Goal: Transaction & Acquisition: Book appointment/travel/reservation

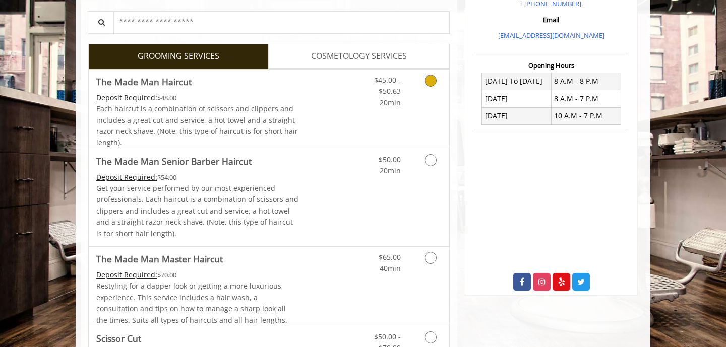
click at [353, 87] on div "$45.00 - $50.63 20min" at bounding box center [379, 89] width 57 height 39
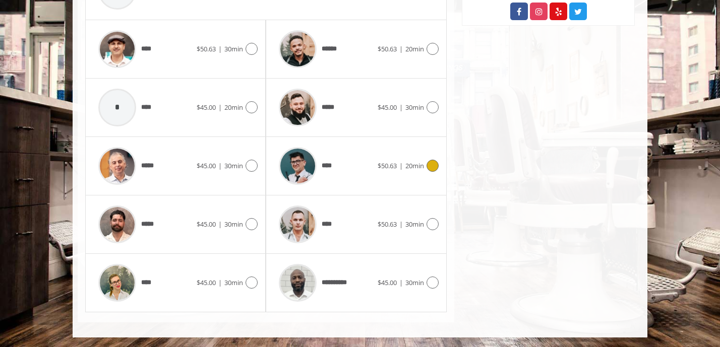
click at [387, 165] on span "$50.63" at bounding box center [386, 165] width 19 height 9
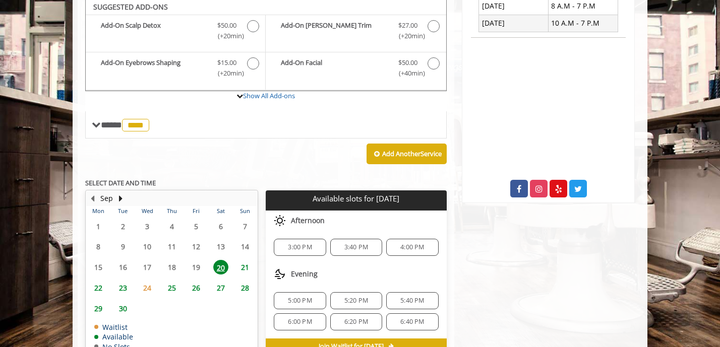
scroll to position [299, 0]
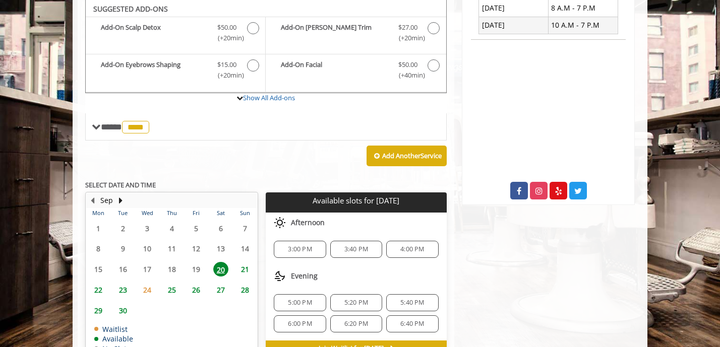
click at [287, 245] on span "3:00 PM" at bounding box center [299, 249] width 43 height 8
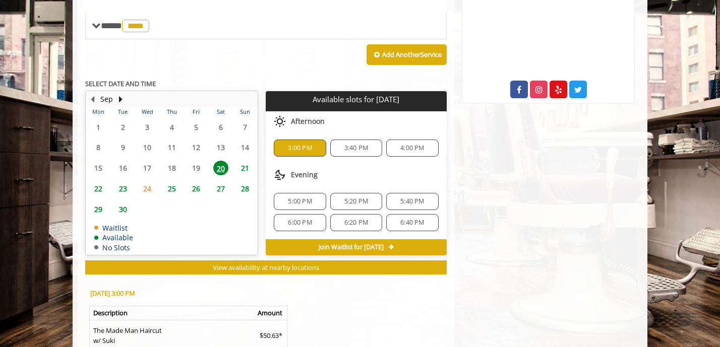
scroll to position [540, 0]
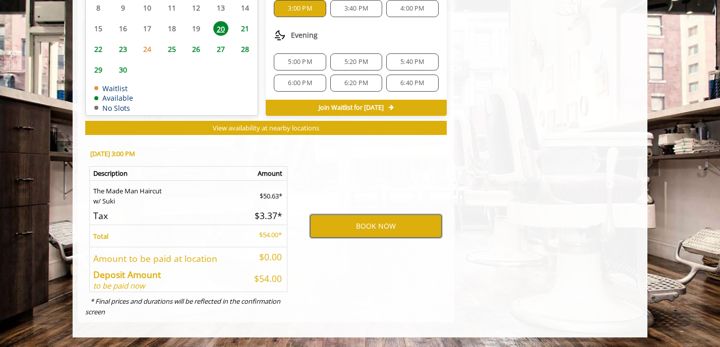
click at [370, 222] on button "BOOK NOW" at bounding box center [376, 226] width 132 height 23
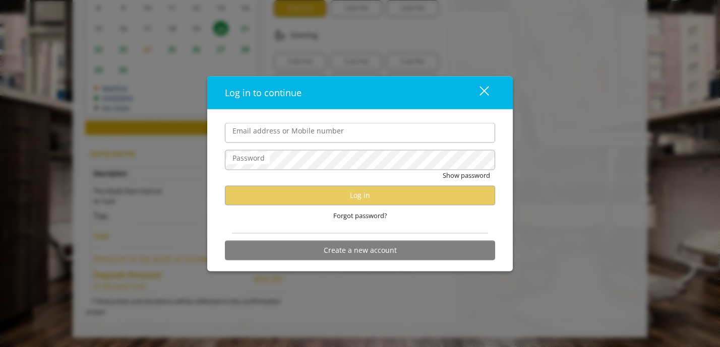
type input "**********"
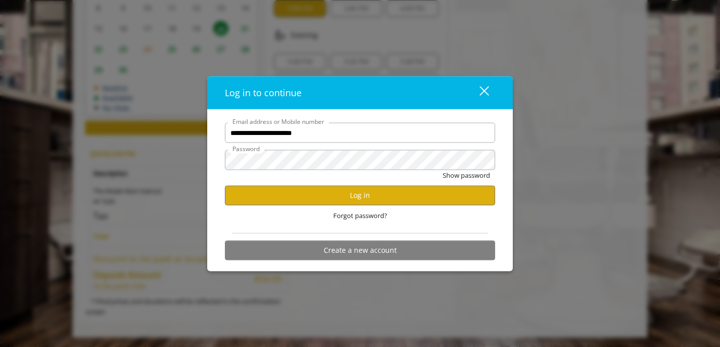
scroll to position [0, 0]
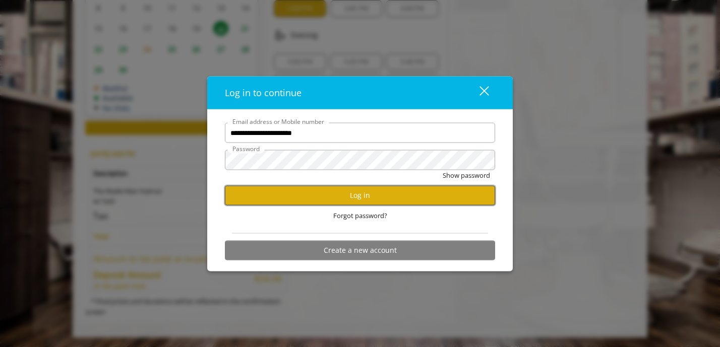
click at [358, 194] on button "Log in" at bounding box center [360, 195] width 270 height 20
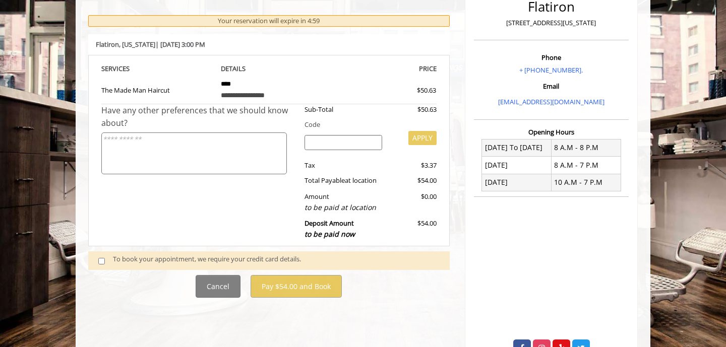
scroll to position [182, 0]
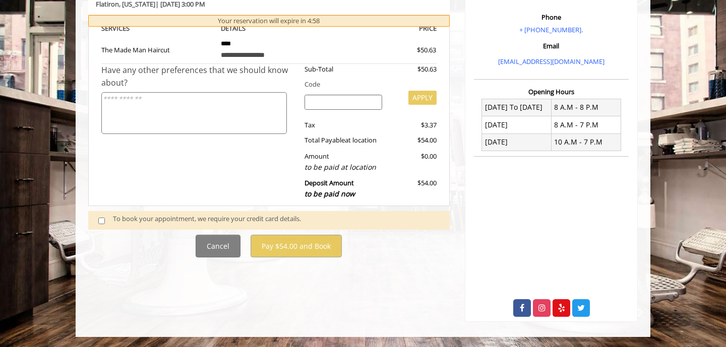
click at [251, 220] on div "To book your appointment, we require your credit card details." at bounding box center [276, 221] width 327 height 14
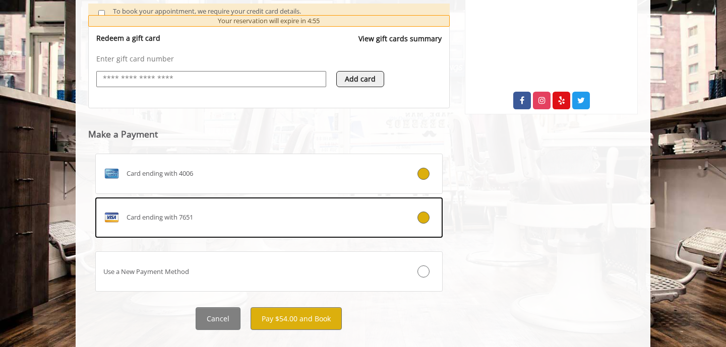
scroll to position [400, 0]
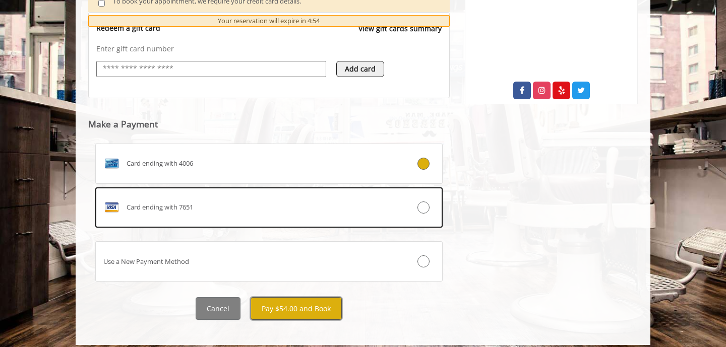
click at [302, 310] on button "Pay $54.00 and Book" at bounding box center [295, 308] width 91 height 23
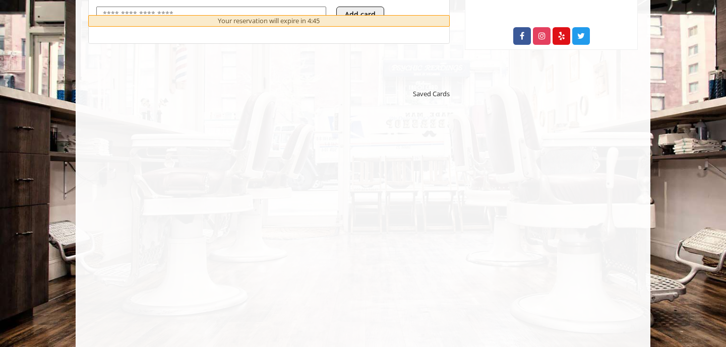
scroll to position [445, 0]
